Goal: Transaction & Acquisition: Purchase product/service

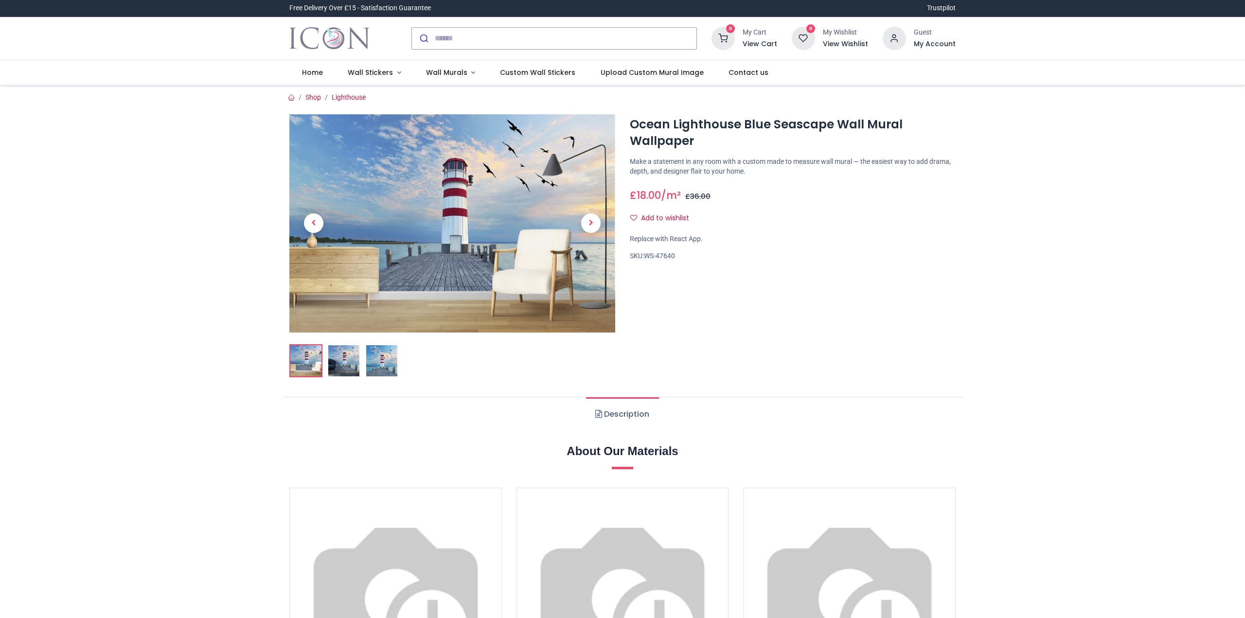
click at [489, 204] on img at bounding box center [452, 223] width 326 height 218
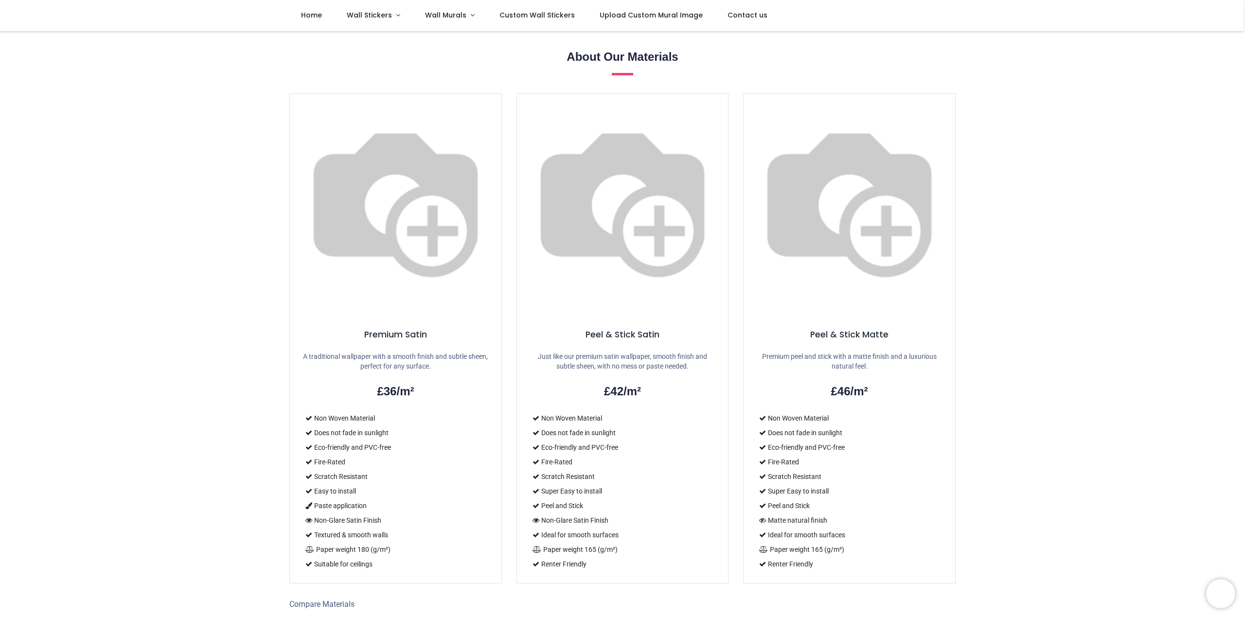
scroll to position [615, 0]
drag, startPoint x: 369, startPoint y: 262, endPoint x: 444, endPoint y: 261, distance: 75.4
click at [444, 328] on h5 "Premium Satin" at bounding box center [395, 334] width 188 height 12
drag, startPoint x: 381, startPoint y: 316, endPoint x: 420, endPoint y: 316, distance: 38.4
click at [420, 382] on h2 "£36/m²" at bounding box center [395, 390] width 188 height 17
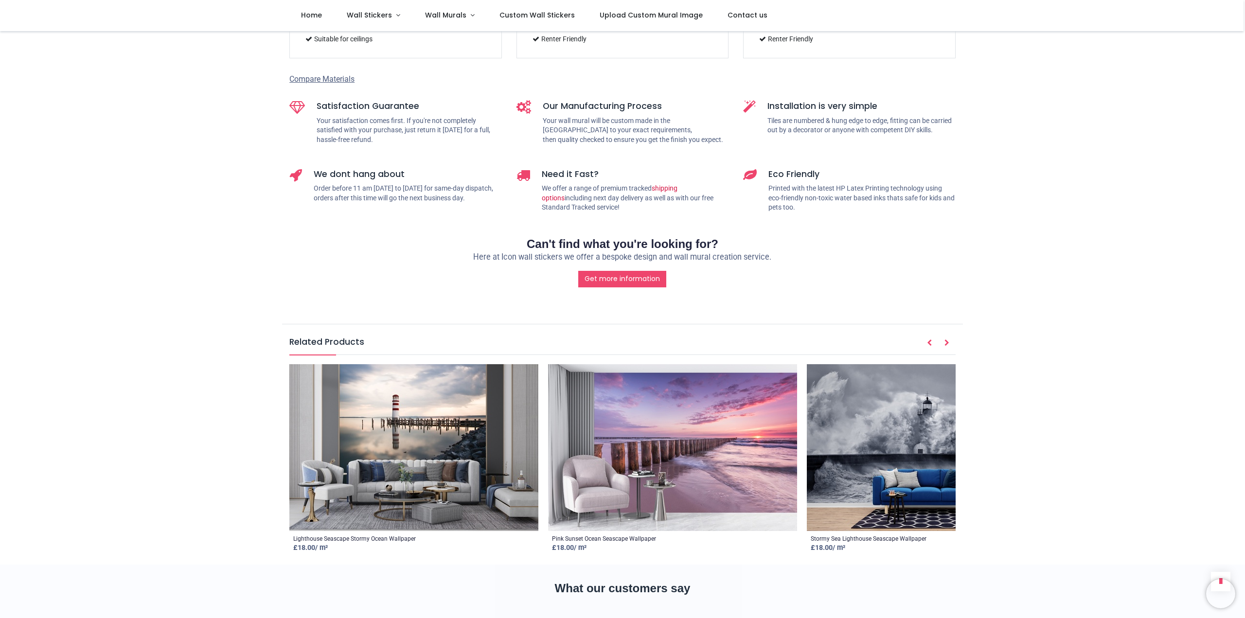
scroll to position [1149, 0]
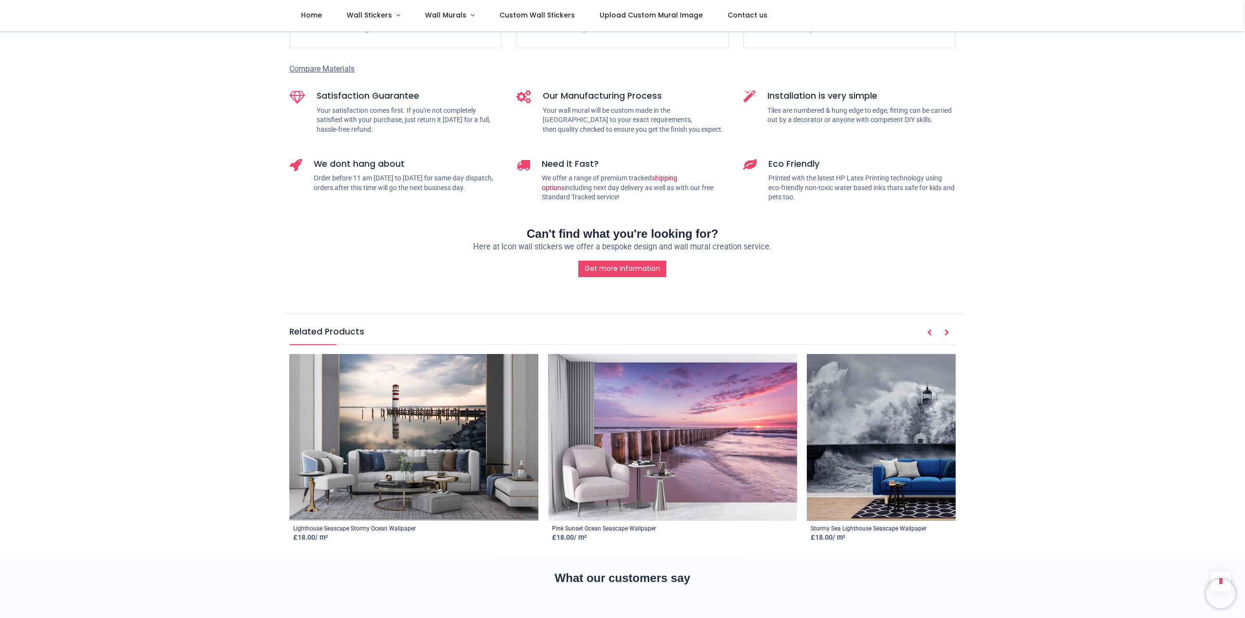
click at [401, 354] on img at bounding box center [413, 437] width 249 height 167
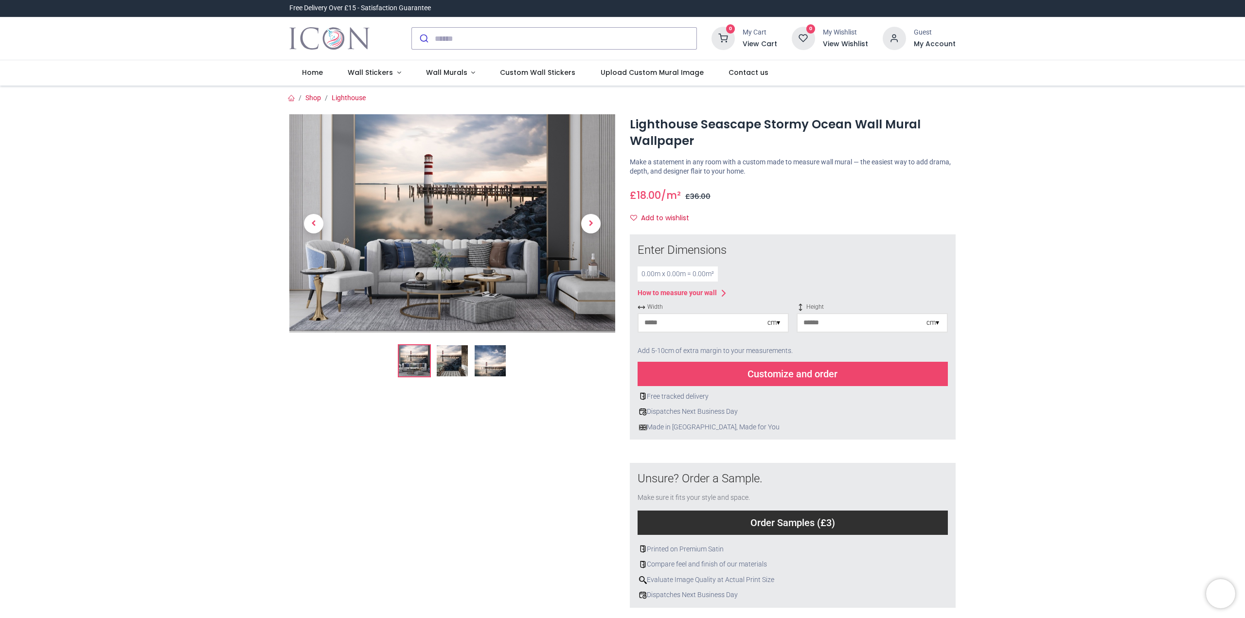
click at [736, 326] on input "number" at bounding box center [702, 323] width 129 height 18
type input "***"
click at [860, 319] on input "number" at bounding box center [861, 323] width 129 height 18
type input "***"
click at [904, 371] on div "Customize and order" at bounding box center [792, 374] width 310 height 24
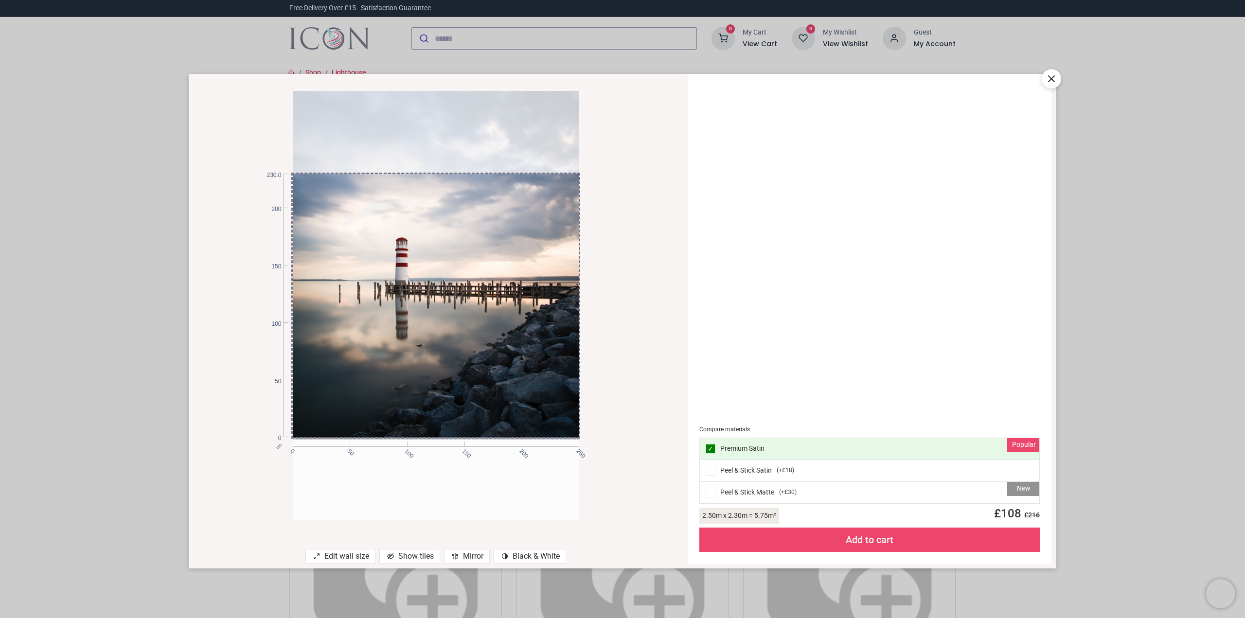
drag, startPoint x: 429, startPoint y: 357, endPoint x: 428, endPoint y: 262, distance: 95.8
click at [428, 262] on div at bounding box center [436, 224] width 286 height 429
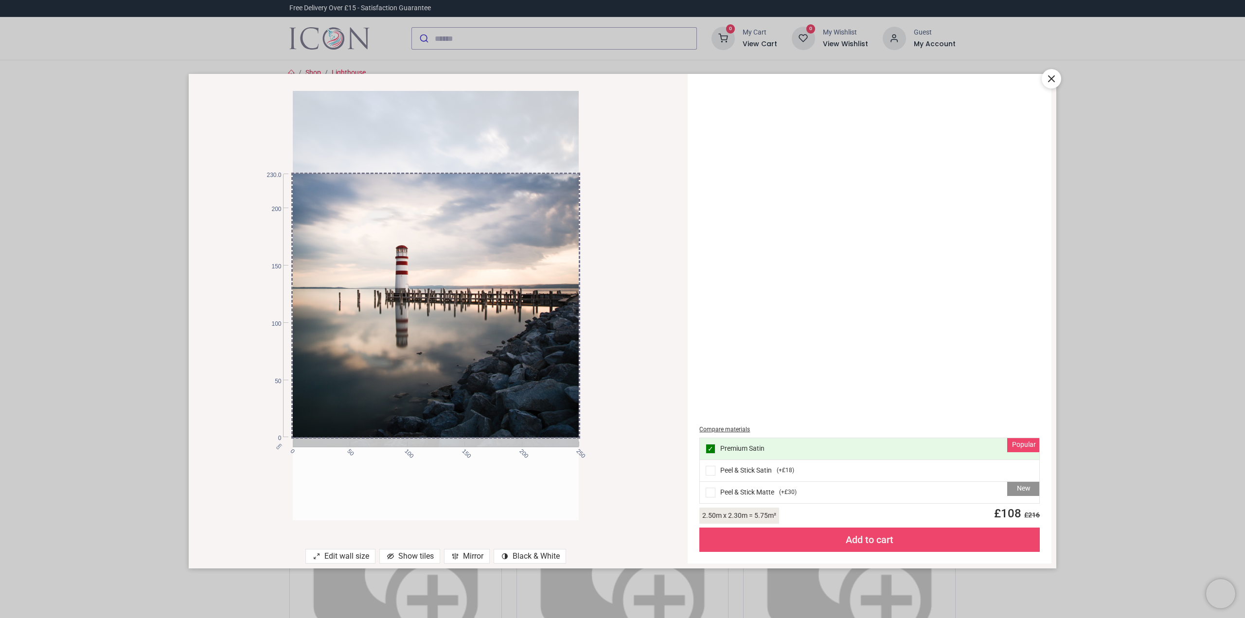
drag, startPoint x: 490, startPoint y: 238, endPoint x: 502, endPoint y: 246, distance: 14.4
click at [502, 246] on div at bounding box center [436, 232] width 286 height 429
click at [863, 220] on div "Compare materials Popular ✓ Premium Satin Peel & Stick Satin ( +£18 ) New Peel …" at bounding box center [869, 319] width 352 height 478
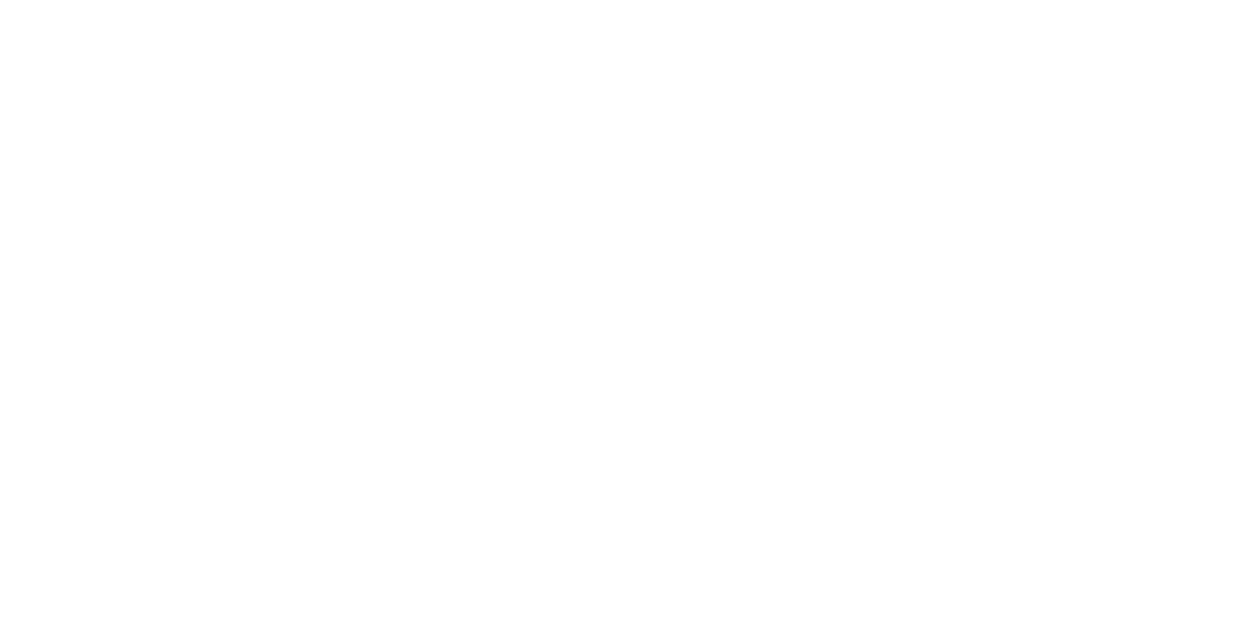
click at [636, 336] on span "CLAIM 10% OFF" at bounding box center [622, 340] width 76 height 12
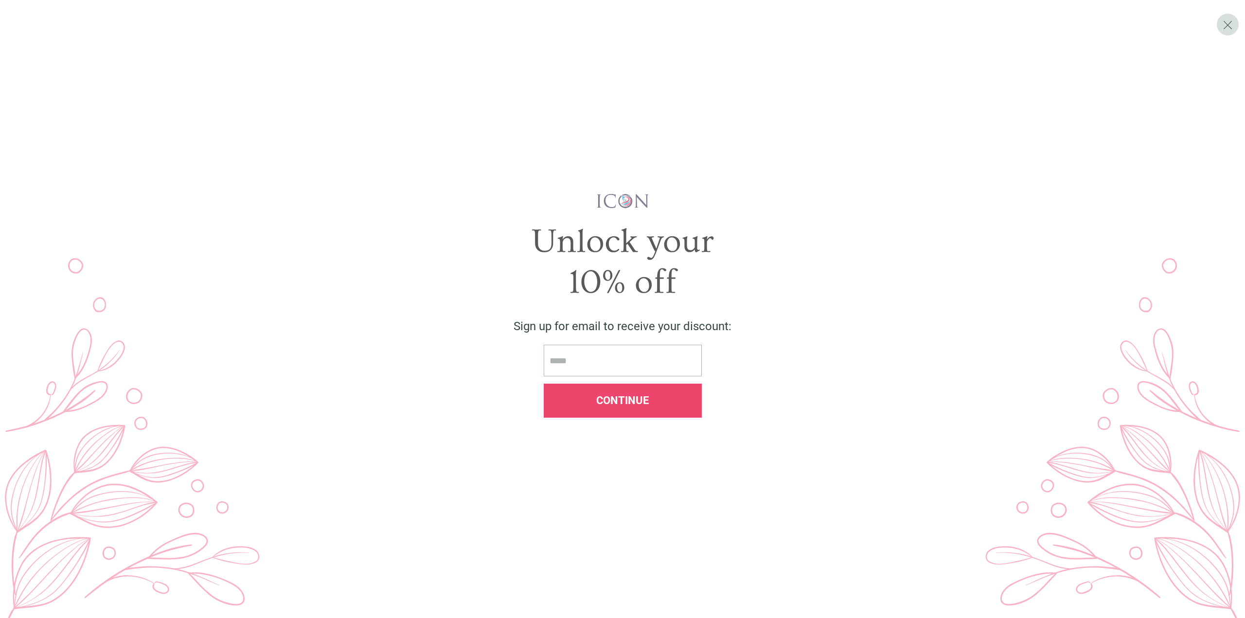
click at [627, 358] on input "email" at bounding box center [623, 361] width 158 height 32
type input "**********"
click at [624, 405] on span "Continue" at bounding box center [622, 400] width 53 height 12
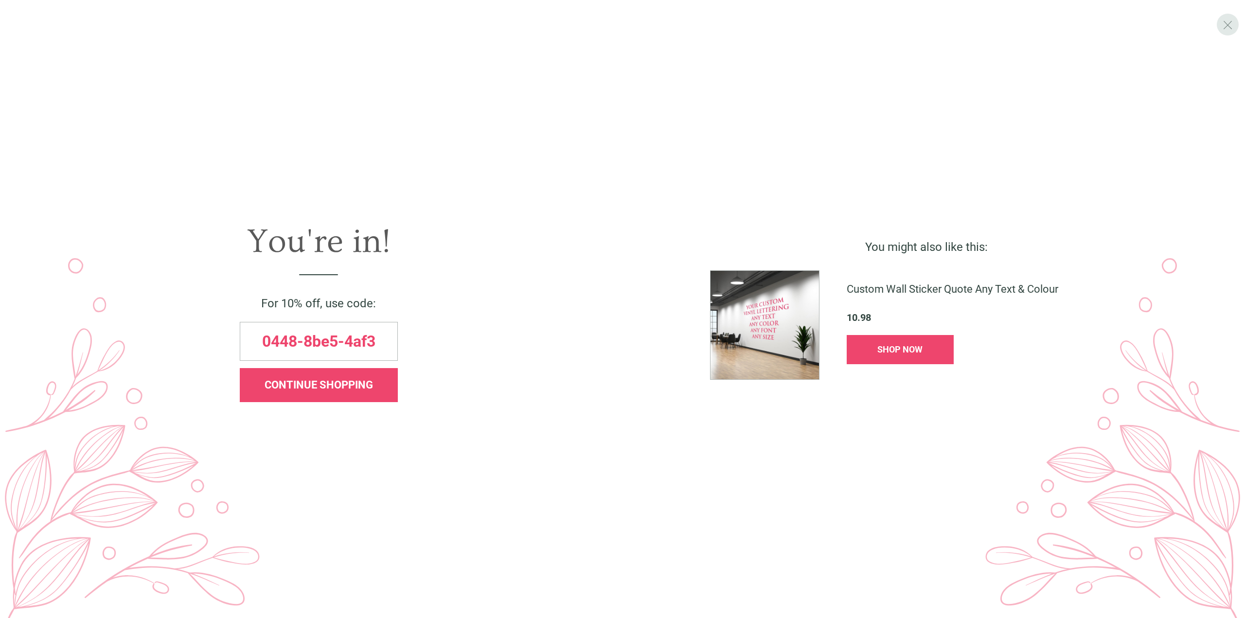
click at [1234, 20] on div "X" at bounding box center [1227, 25] width 22 height 22
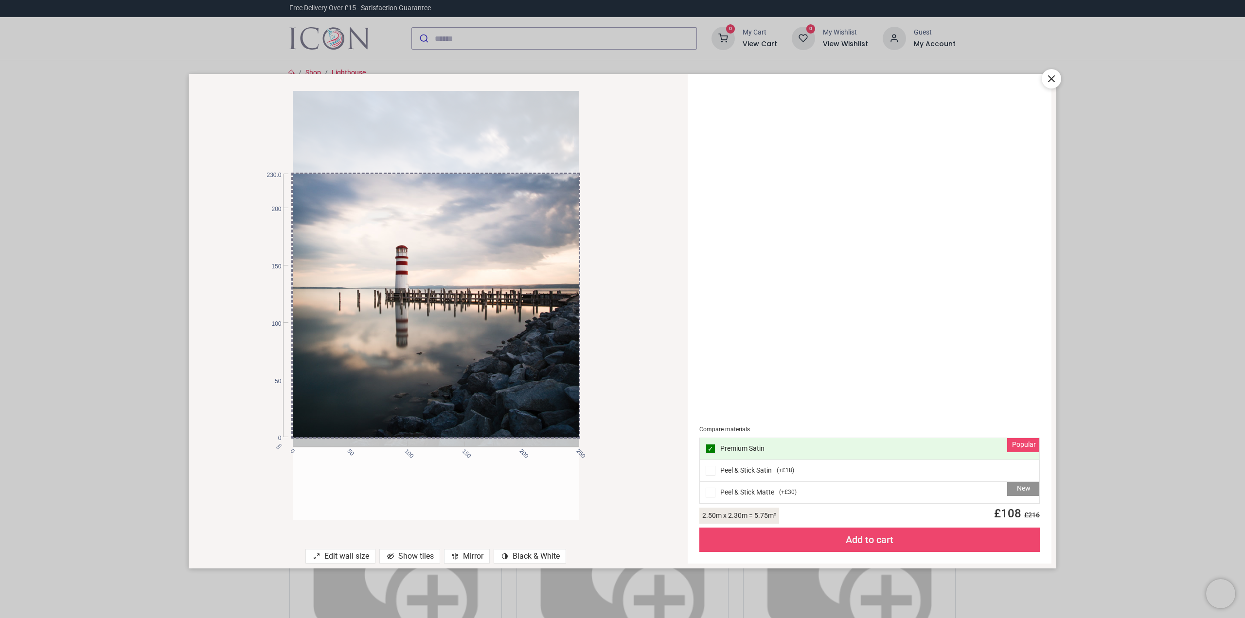
click at [1049, 79] on icon at bounding box center [1051, 79] width 12 height 12
